Goal: Check status: Check status

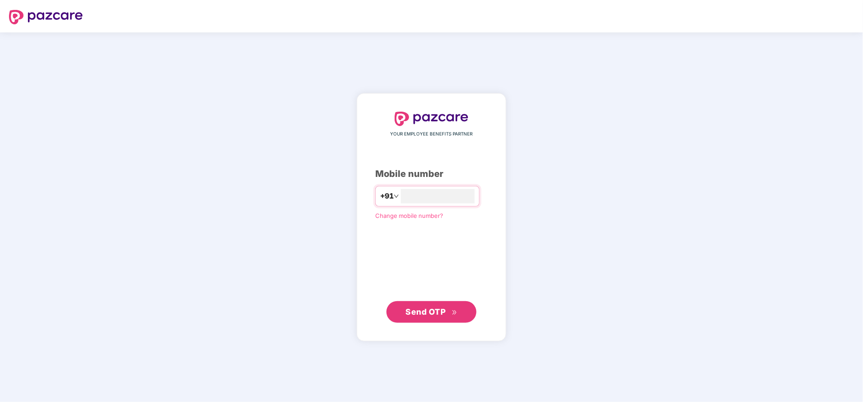
type input "**********"
click at [427, 311] on span "Send OTP" at bounding box center [426, 310] width 40 height 9
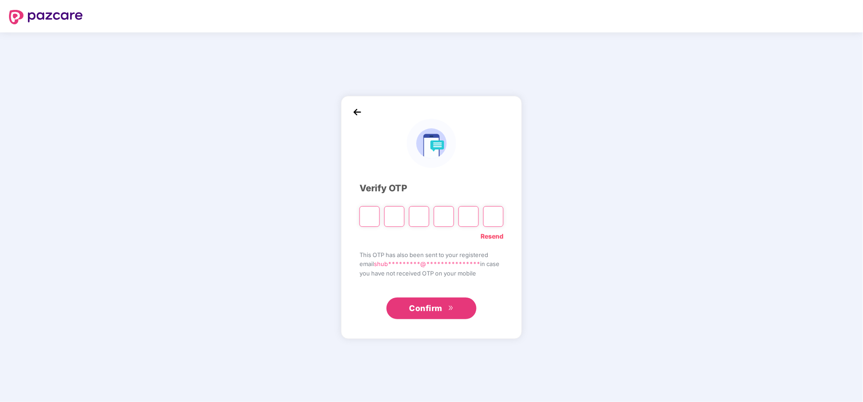
click at [369, 220] on input "Please enter verification code. Digit 1" at bounding box center [370, 216] width 20 height 21
type input "*"
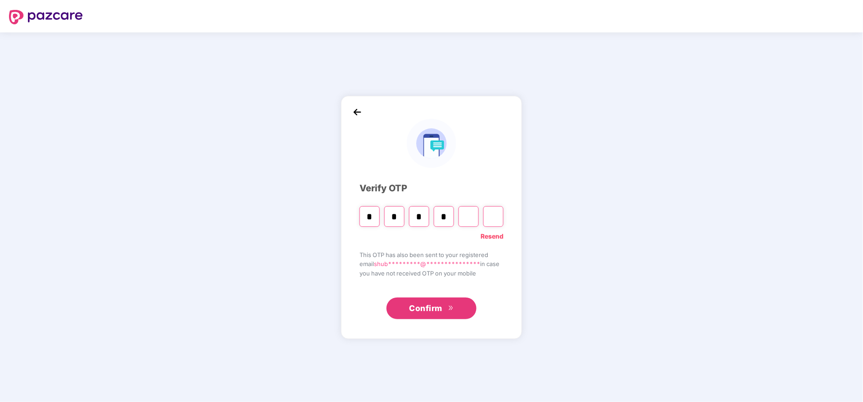
type input "*"
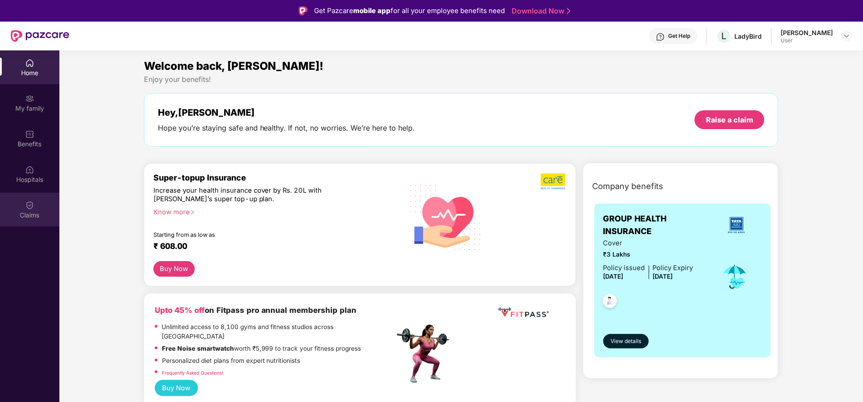
click at [29, 205] on img at bounding box center [29, 205] width 9 height 9
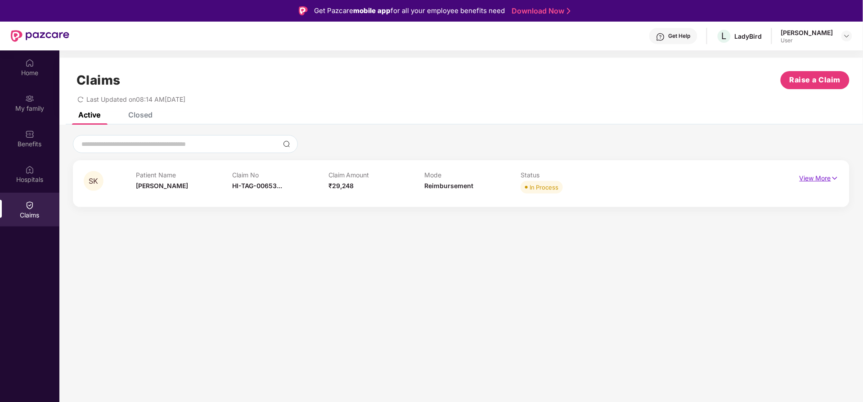
click at [807, 175] on p "View More" at bounding box center [819, 177] width 39 height 12
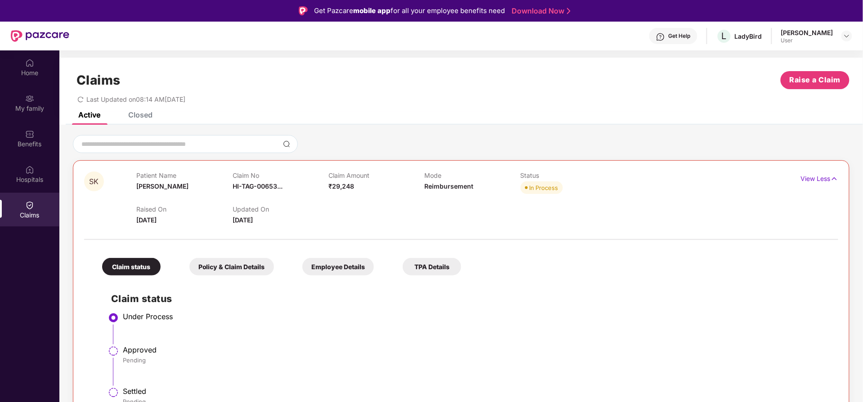
scroll to position [50, 0]
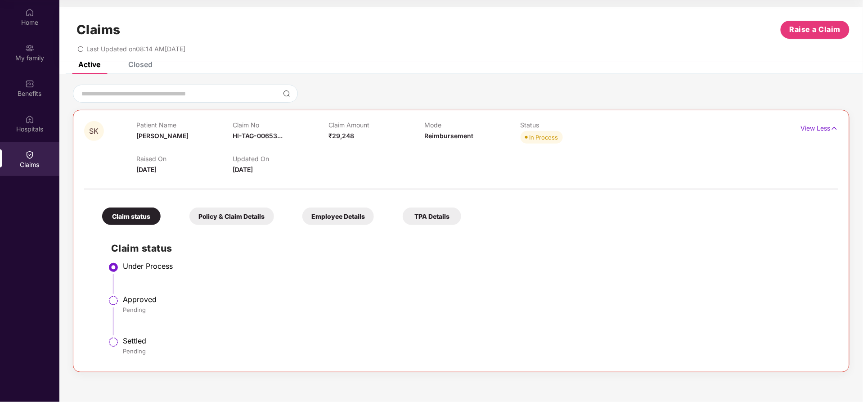
click at [144, 67] on div "Closed" at bounding box center [140, 64] width 24 height 9
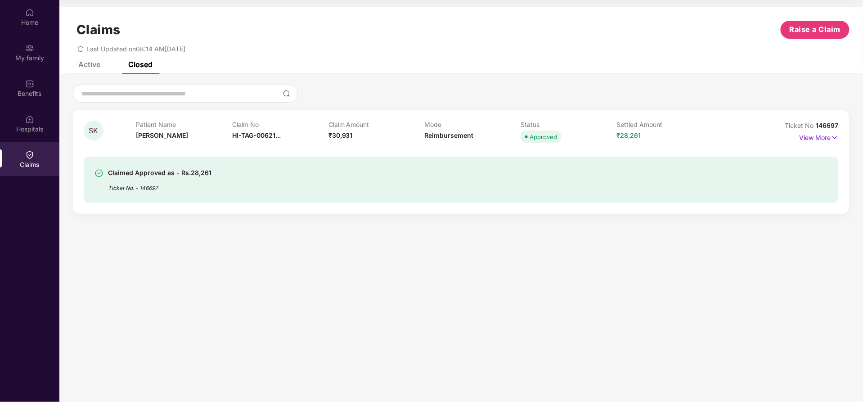
click at [94, 67] on div "Active" at bounding box center [89, 64] width 22 height 9
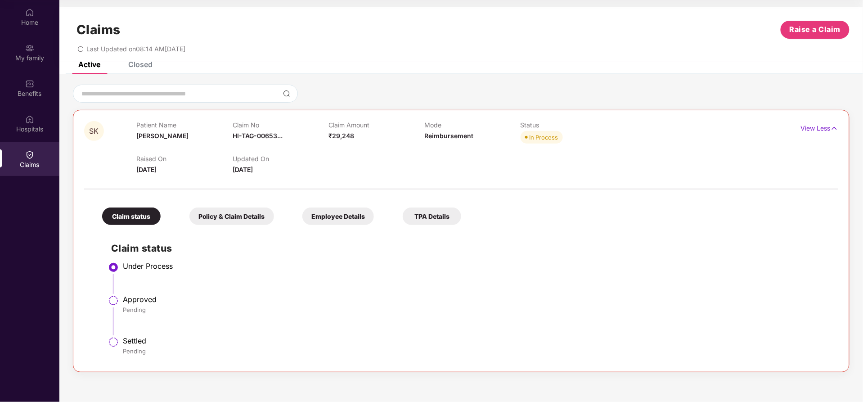
click at [236, 220] on div "Policy & Claim Details" at bounding box center [231, 216] width 85 height 18
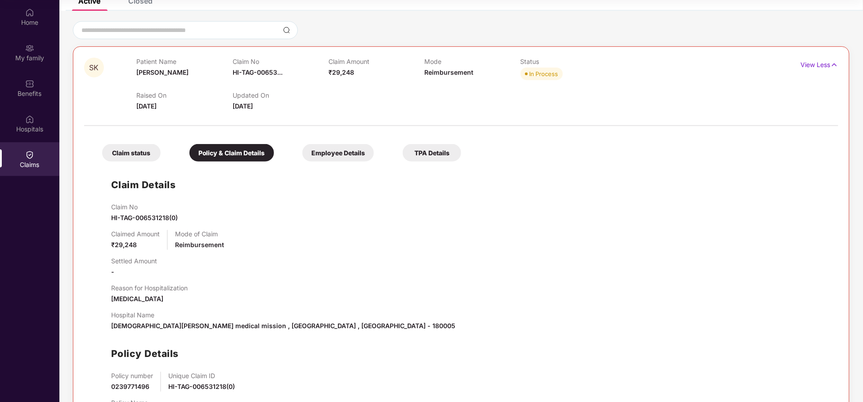
scroll to position [108, 0]
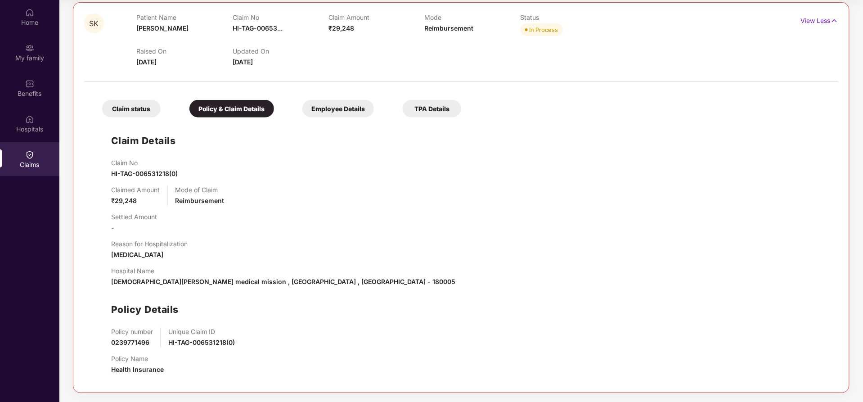
click at [342, 107] on div "Employee Details" at bounding box center [338, 109] width 72 height 18
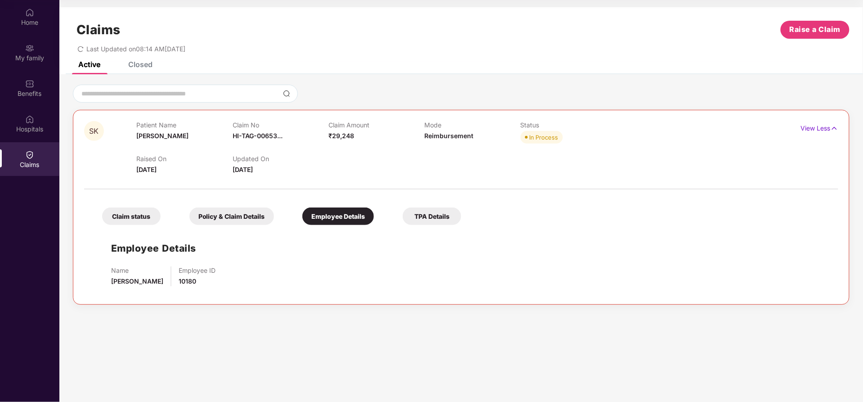
scroll to position [0, 0]
click at [427, 214] on div "TPA Details" at bounding box center [432, 216] width 58 height 18
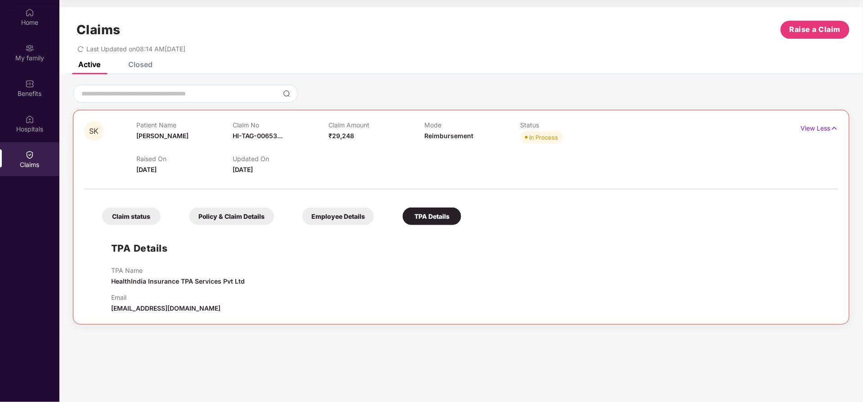
click at [125, 220] on div "Claim status" at bounding box center [131, 216] width 58 height 18
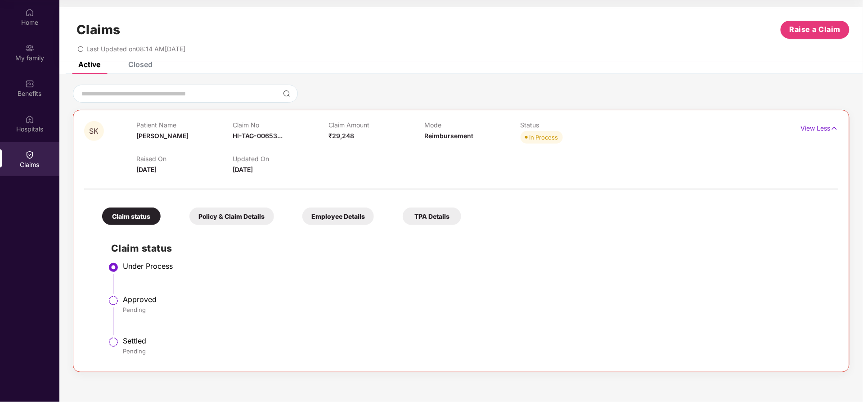
click at [145, 63] on div "Closed" at bounding box center [140, 64] width 24 height 9
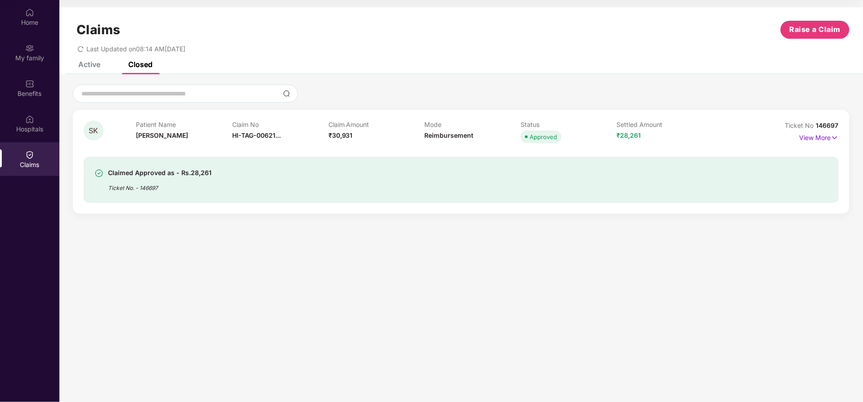
click at [85, 64] on div "Active" at bounding box center [89, 64] width 22 height 9
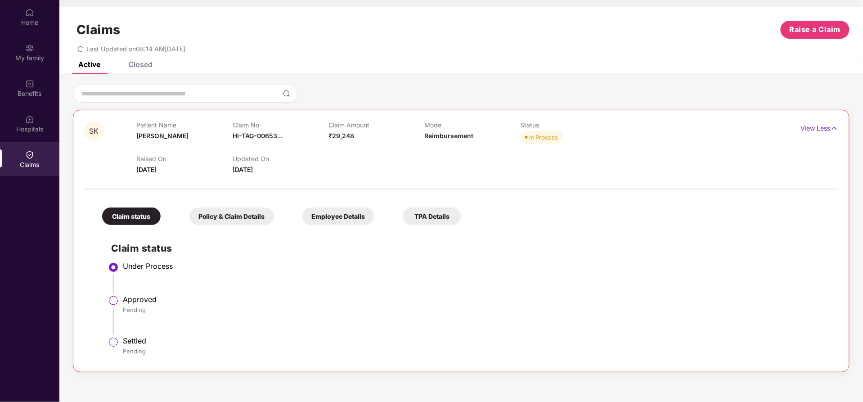
click at [28, 161] on div "Claims" at bounding box center [29, 164] width 59 height 9
